Goal: Find specific page/section: Find specific page/section

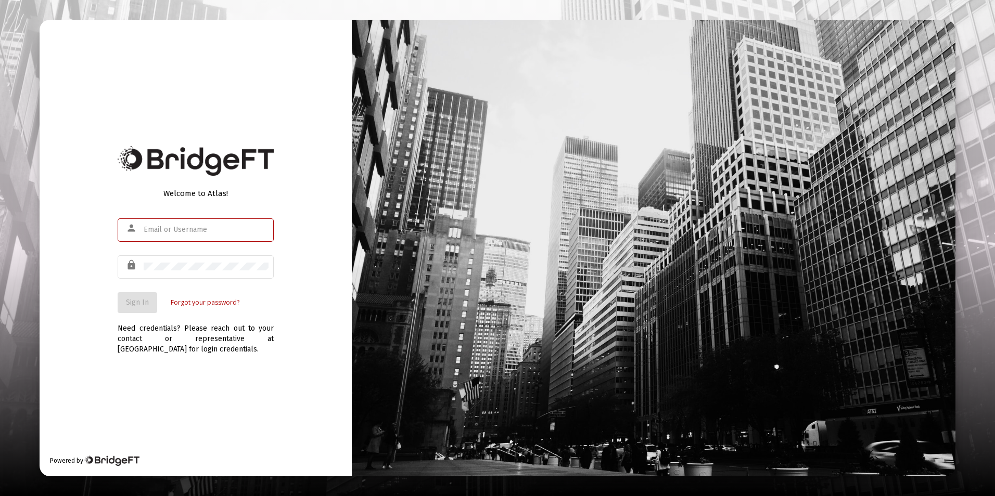
type input "jfarabee@passivecapital.com"
click at [110, 283] on div "Welcome to Atlas! person jfarabee@passivecapital.com lock Sign In Forgot your p…" at bounding box center [196, 248] width 312 height 457
click at [132, 304] on span "Sign In" at bounding box center [137, 302] width 23 height 9
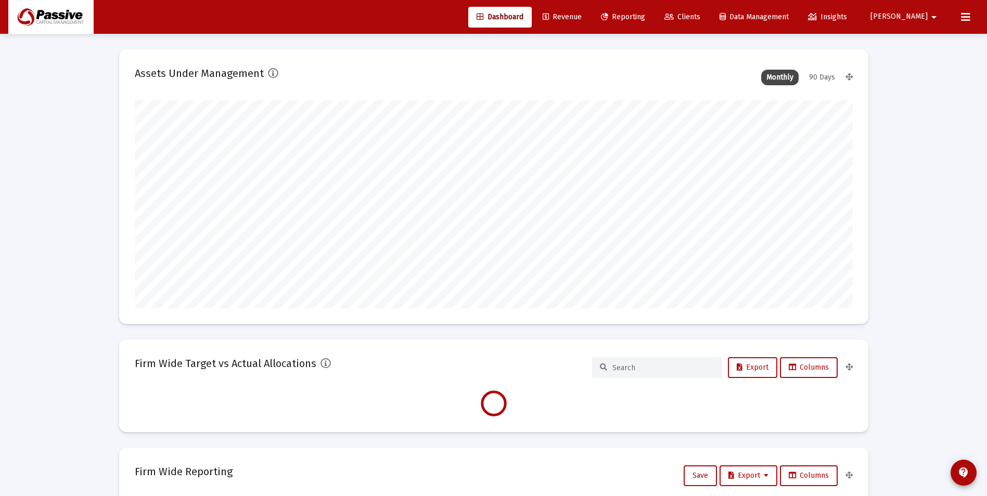
scroll to position [208, 386]
type input "[DATE]"
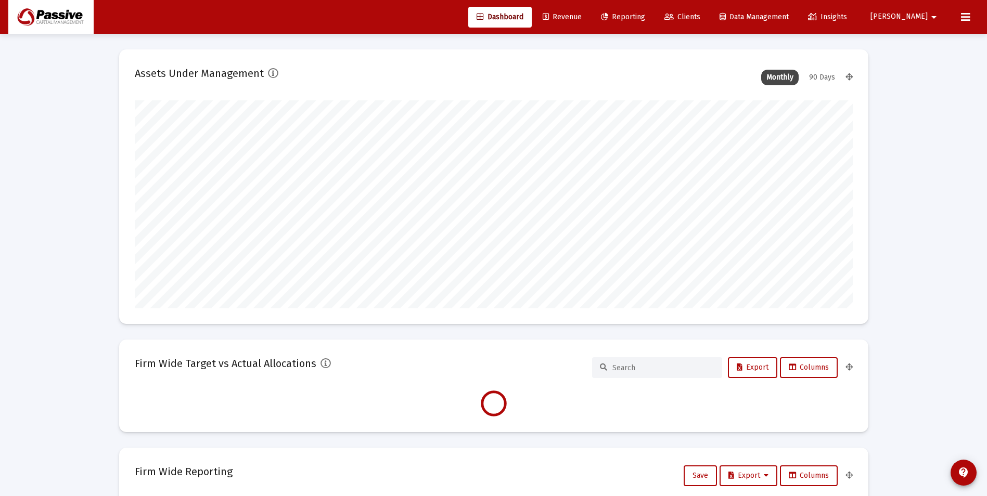
type input "[DATE]"
click at [700, 16] on span "Clients" at bounding box center [682, 16] width 36 height 9
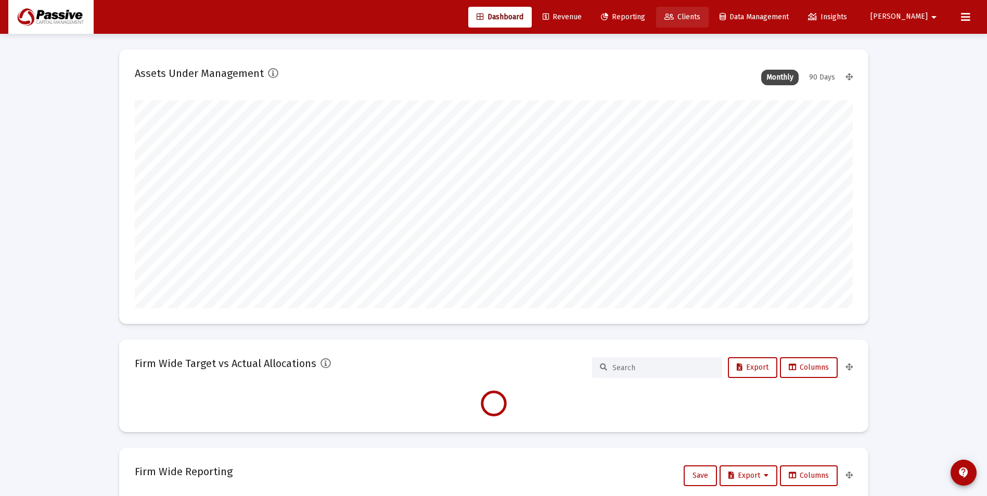
scroll to position [0, 0]
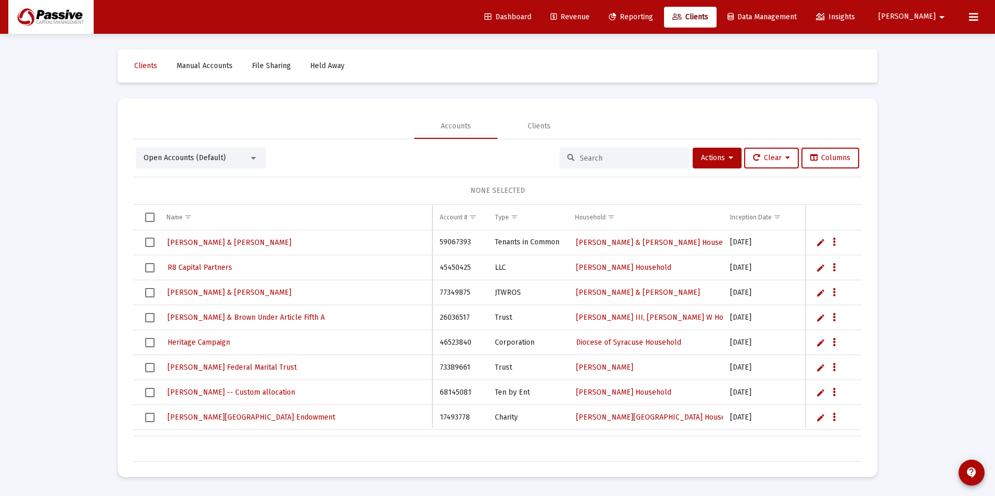
click at [585, 158] on input at bounding box center [630, 158] width 102 height 9
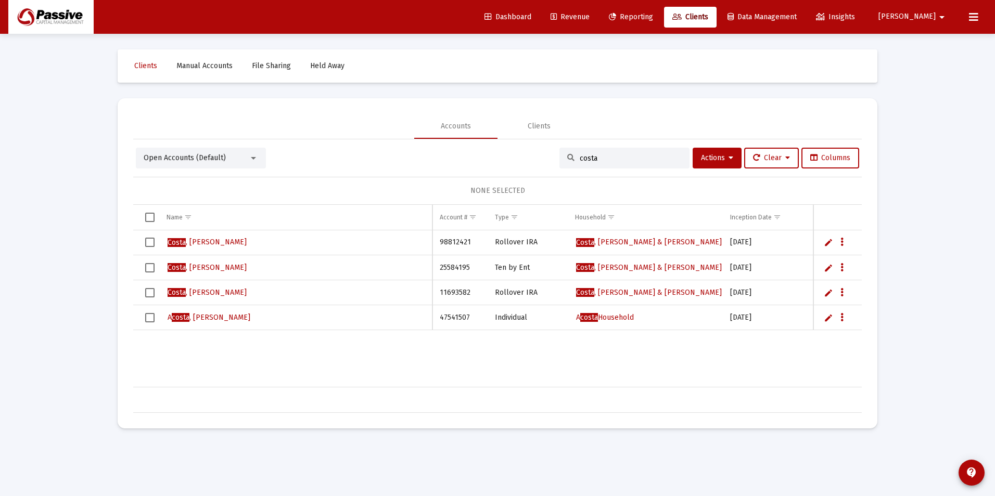
type input "costa"
click at [202, 269] on span "[PERSON_NAME]" at bounding box center [207, 267] width 79 height 9
